Goal: Task Accomplishment & Management: Manage account settings

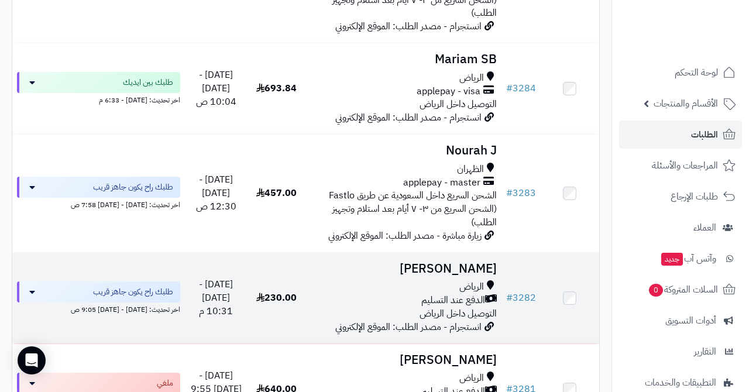
scroll to position [463, 0]
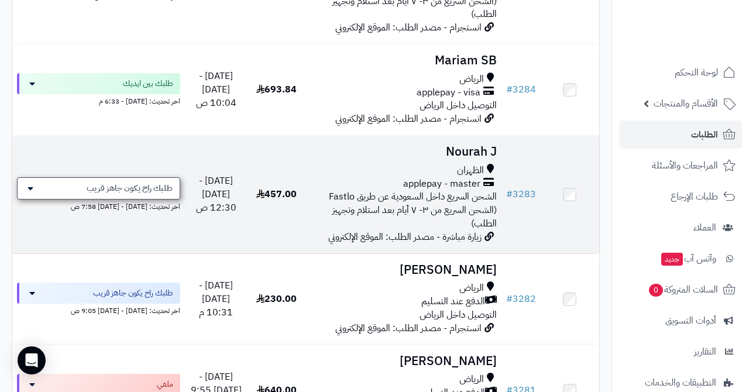
click at [128, 182] on span "طلبك راح يكون جاهز قريب" at bounding box center [130, 188] width 86 height 12
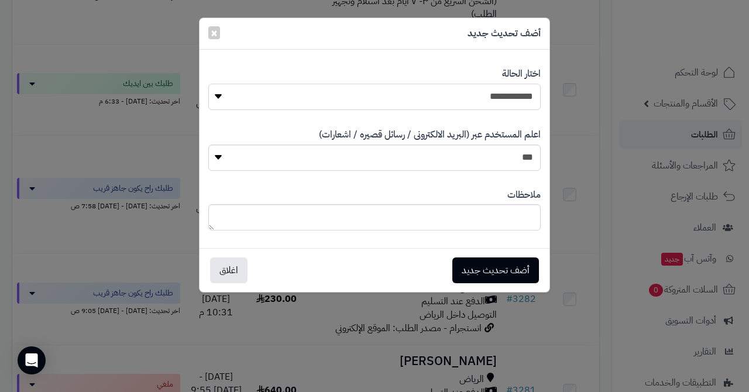
select select "*"
click at [497, 261] on button "أضف تحديث جديد" at bounding box center [495, 270] width 87 height 26
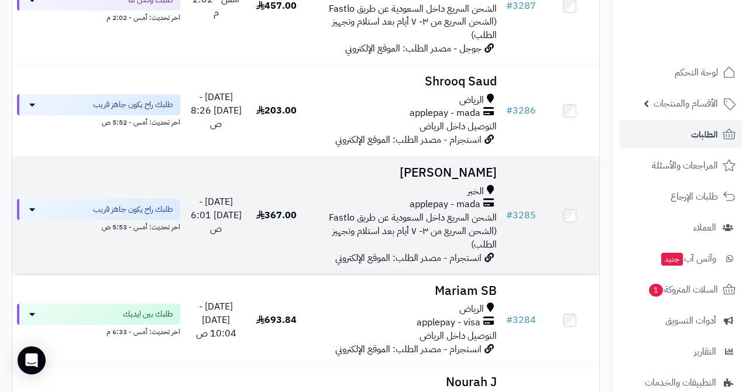
scroll to position [453, 0]
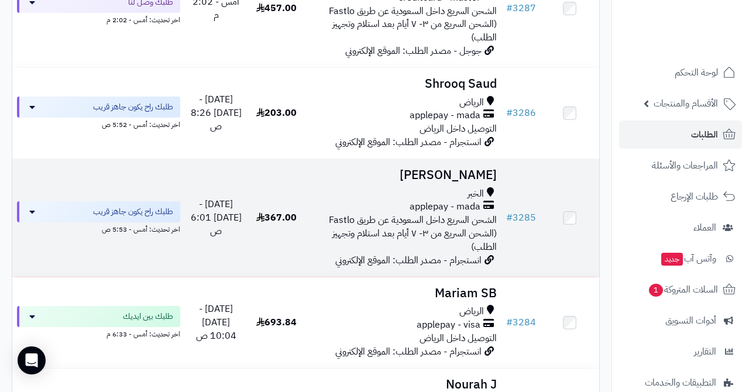
click at [444, 168] on h3 "[PERSON_NAME]" at bounding box center [404, 174] width 186 height 13
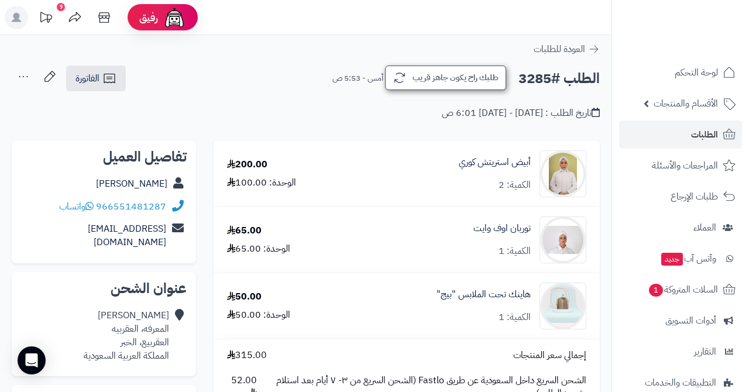
click at [445, 77] on button "طلبك راح يكون جاهز قريب" at bounding box center [445, 78] width 121 height 25
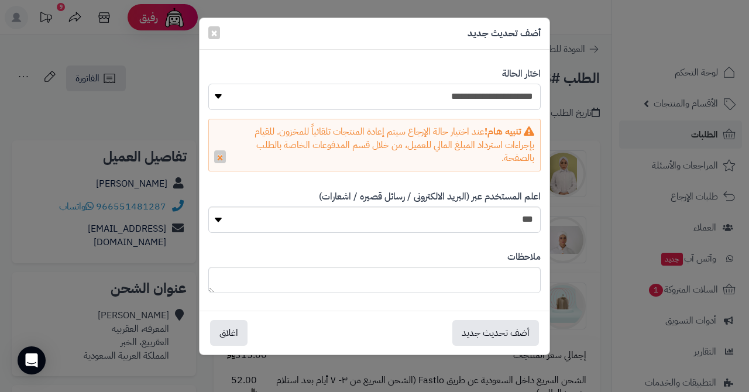
select select "*"
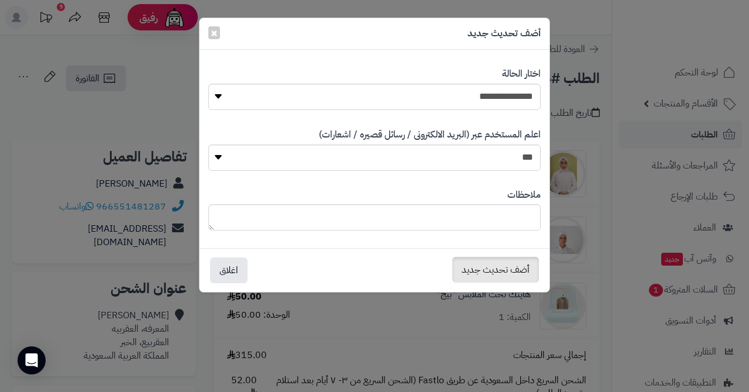
click at [488, 271] on button "أضف تحديث جديد" at bounding box center [495, 270] width 87 height 26
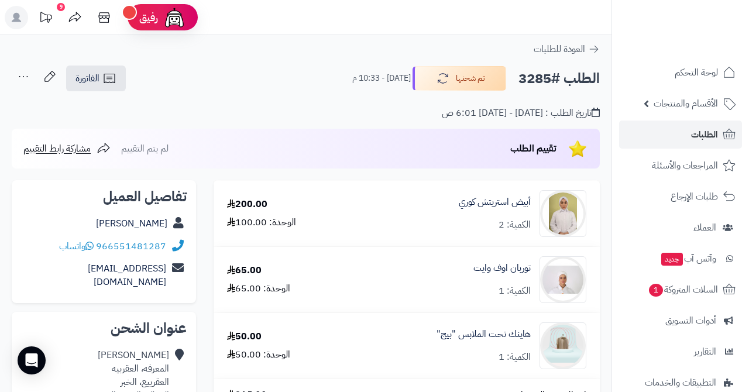
click at [694, 138] on span "الطلبات" at bounding box center [704, 134] width 27 height 16
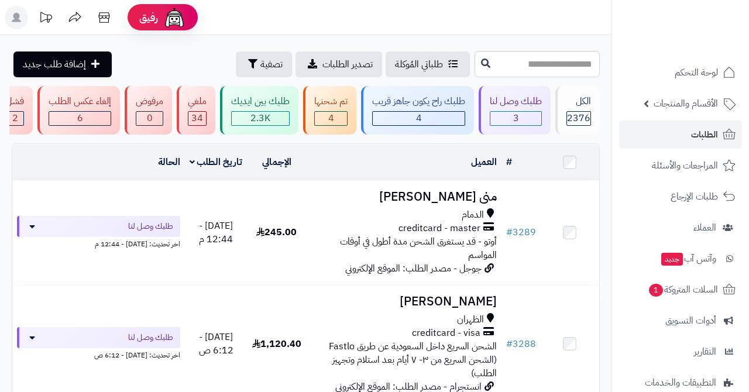
click at [338, 113] on div "4" at bounding box center [331, 118] width 32 height 13
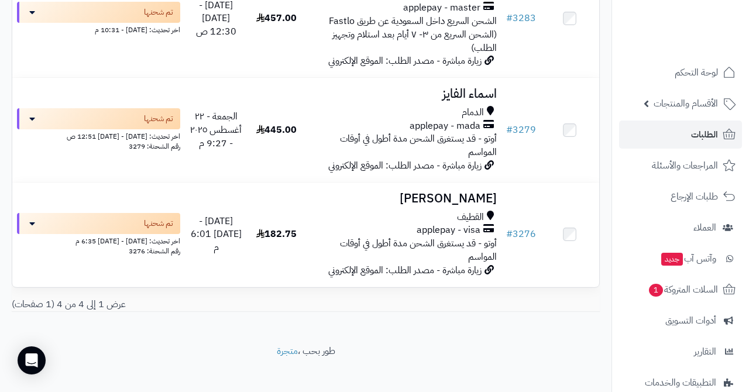
scroll to position [338, 0]
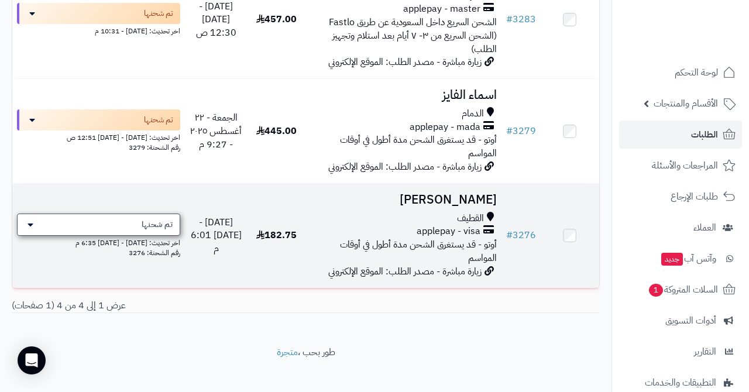
click at [129, 216] on div "تم شحنها" at bounding box center [98, 224] width 163 height 22
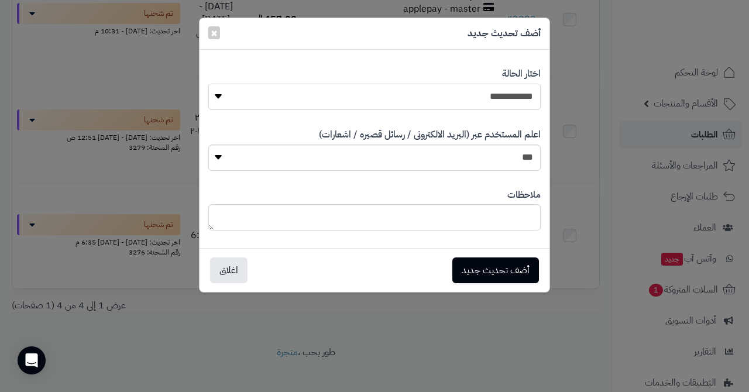
select select "*"
click at [483, 261] on button "أضف تحديث جديد" at bounding box center [495, 270] width 87 height 26
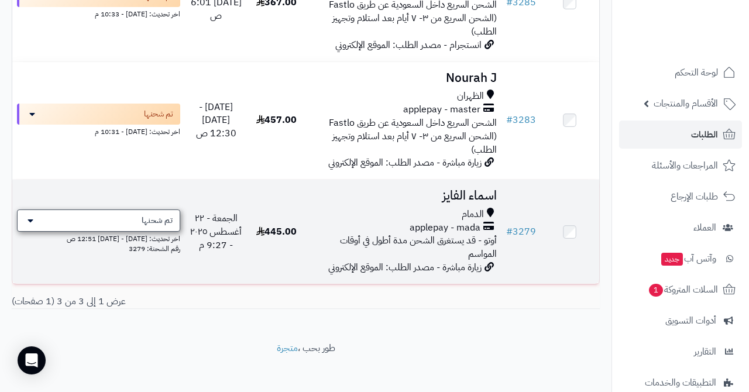
scroll to position [235, 0]
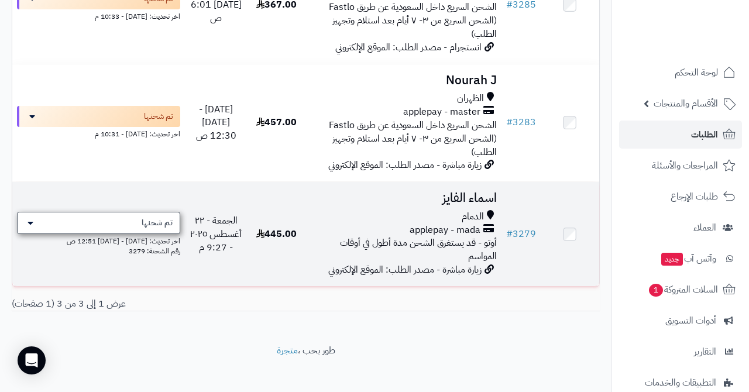
click at [142, 219] on div "تم شحنها" at bounding box center [98, 223] width 163 height 22
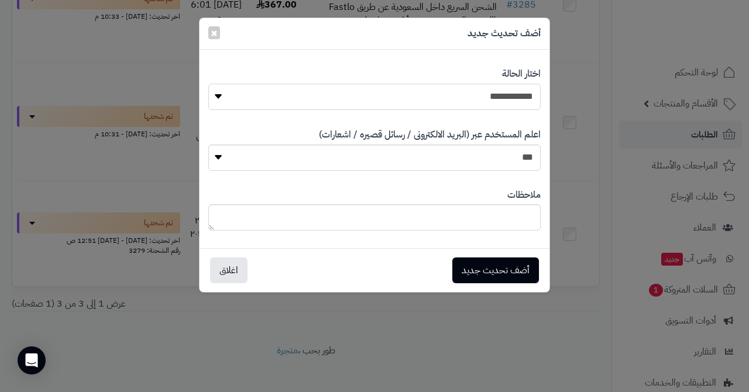
select select "*"
click at [476, 269] on button "أضف تحديث جديد" at bounding box center [495, 270] width 87 height 26
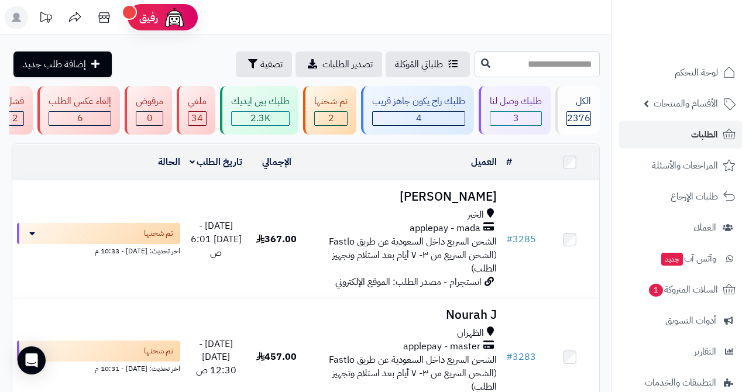
click at [666, 135] on link "الطلبات" at bounding box center [680, 134] width 123 height 28
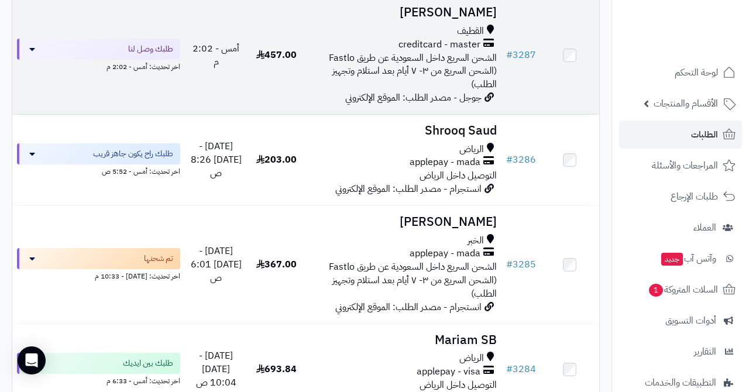
scroll to position [408, 0]
